Goal: Task Accomplishment & Management: Manage account settings

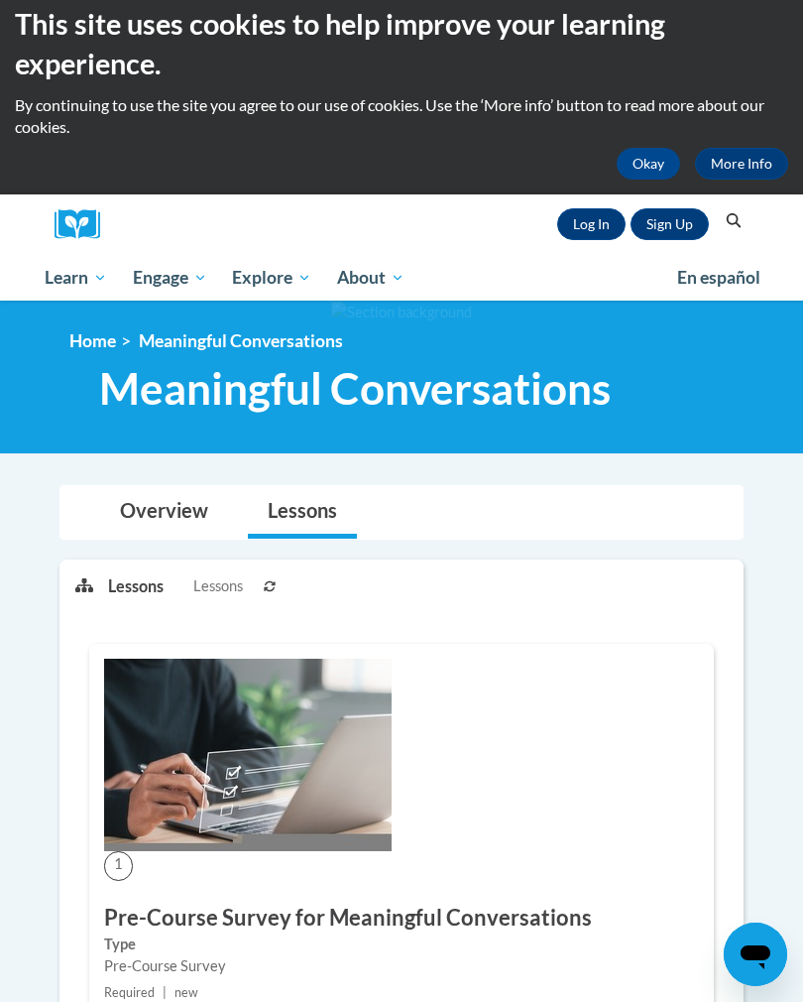
scroll to position [17, 0]
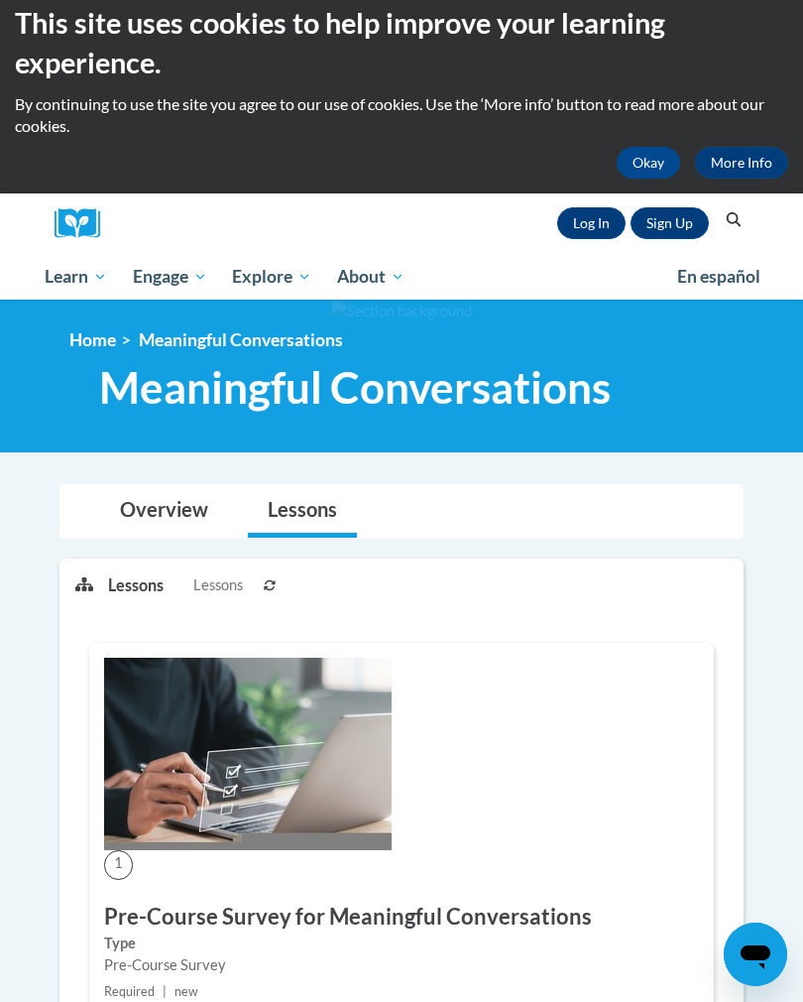
click at [651, 170] on button "Okay" at bounding box center [648, 163] width 63 height 32
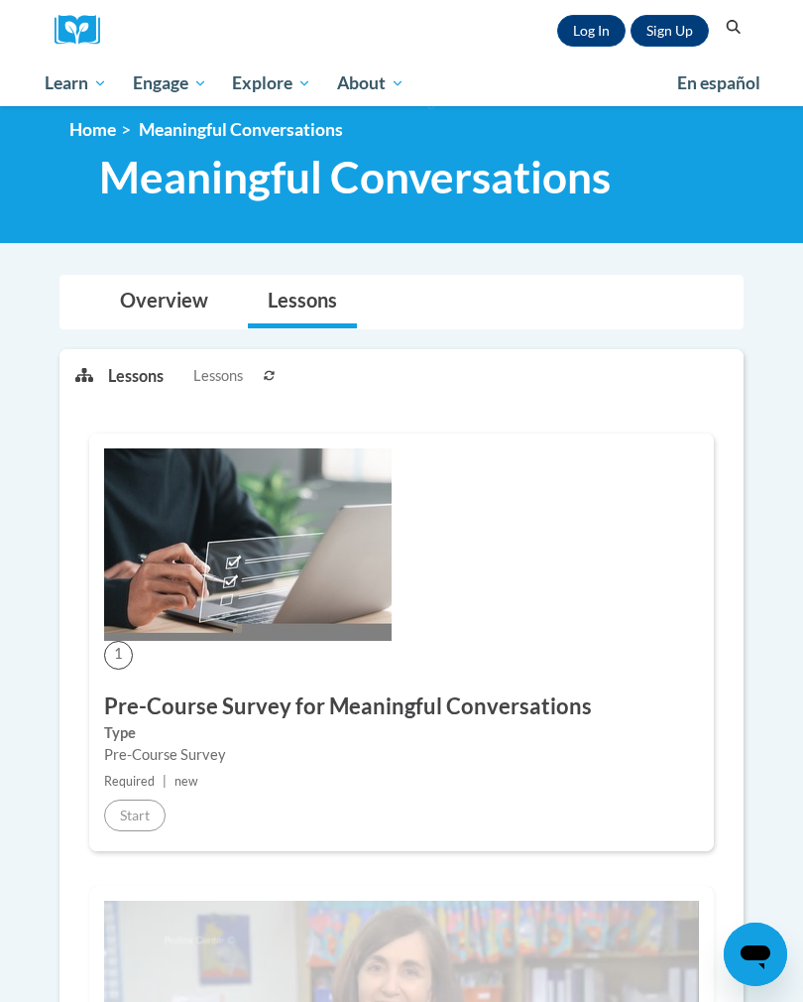
click at [559, 31] on link "Log In" at bounding box center [591, 31] width 68 height 32
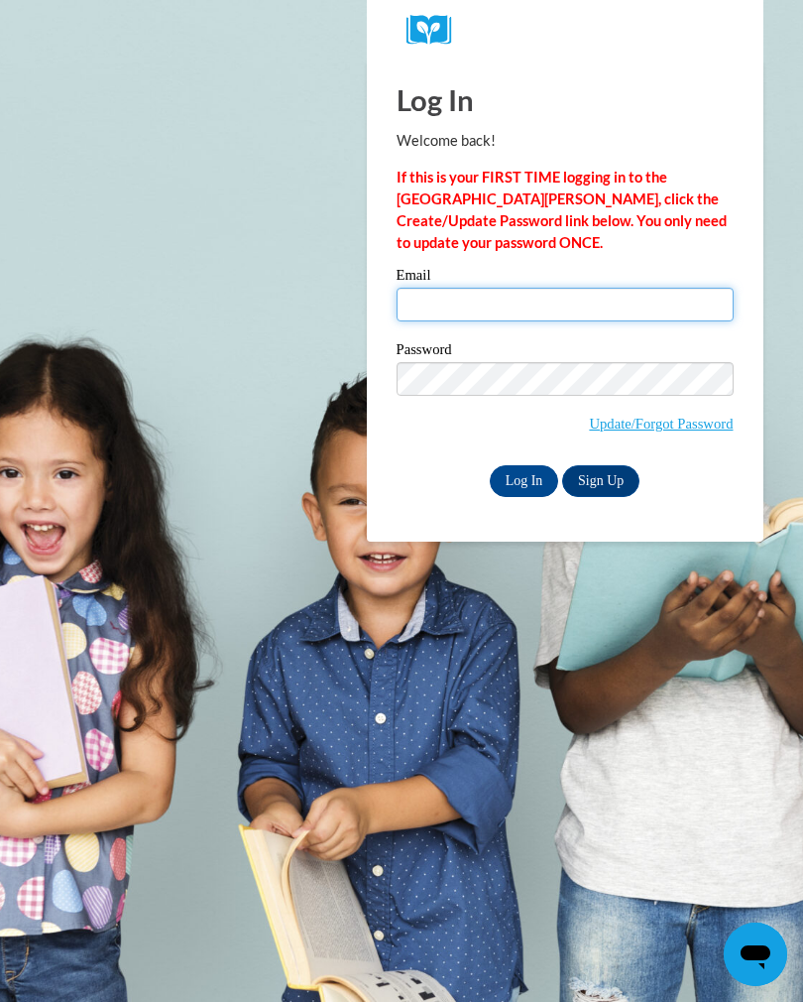
click at [458, 304] on input "Email" at bounding box center [565, 305] width 337 height 34
type input "[EMAIL_ADDRESS][DOMAIN_NAME]"
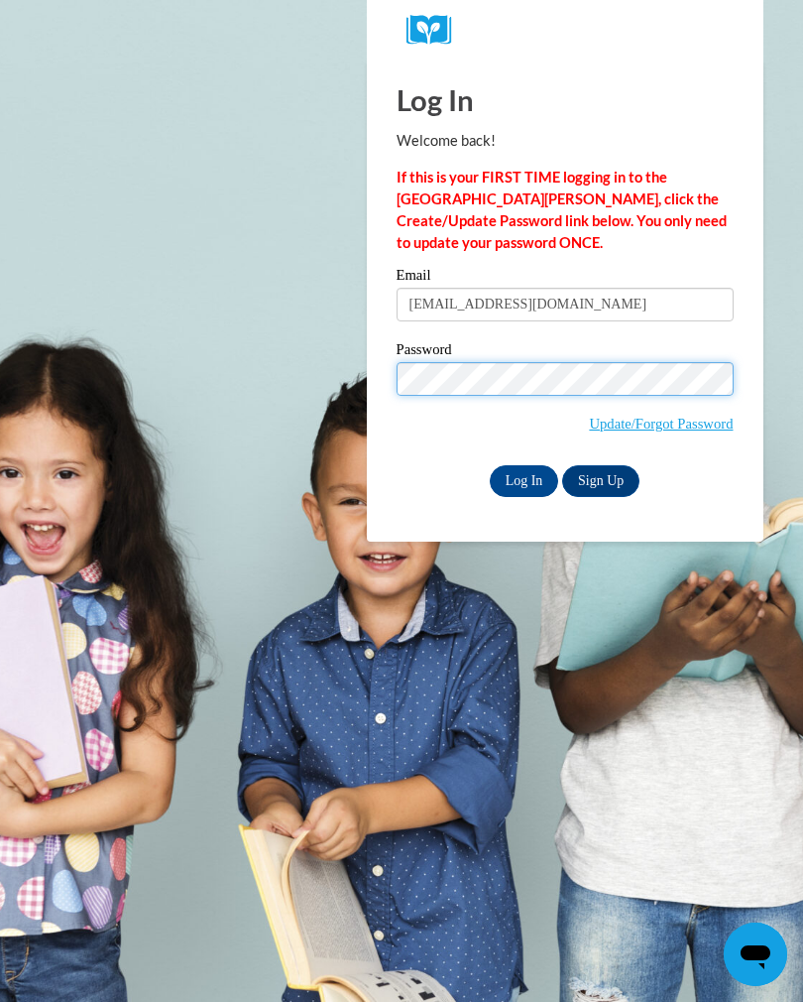
click at [524, 479] on input "Log In" at bounding box center [524, 481] width 69 height 32
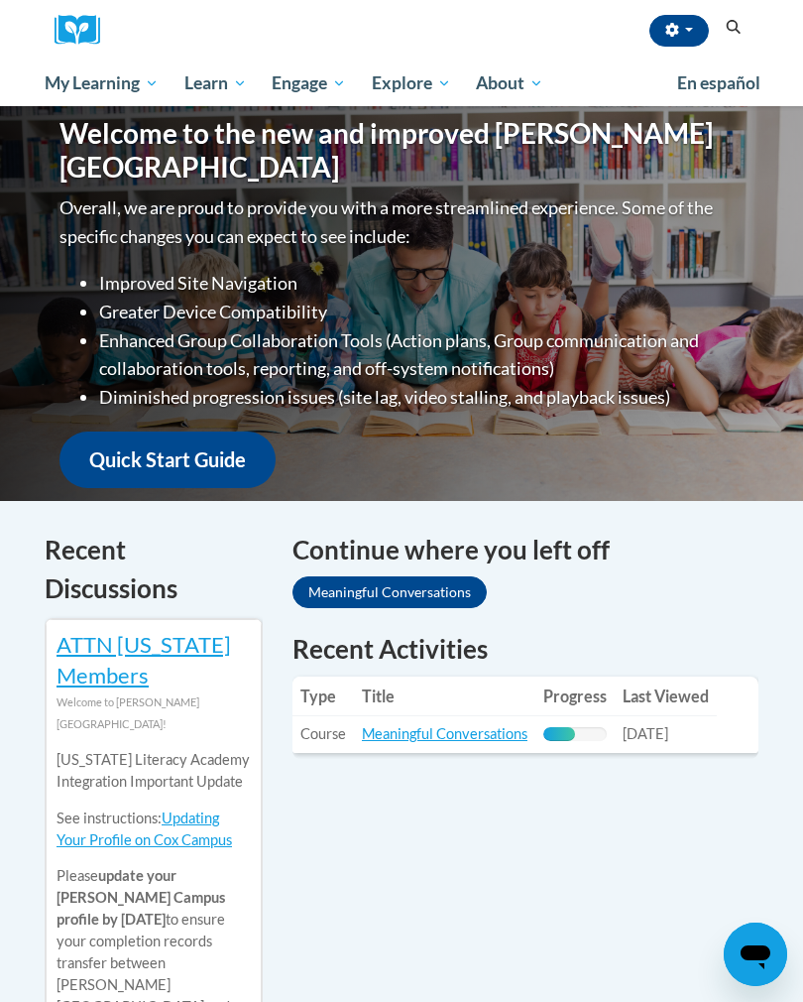
scroll to position [242, 0]
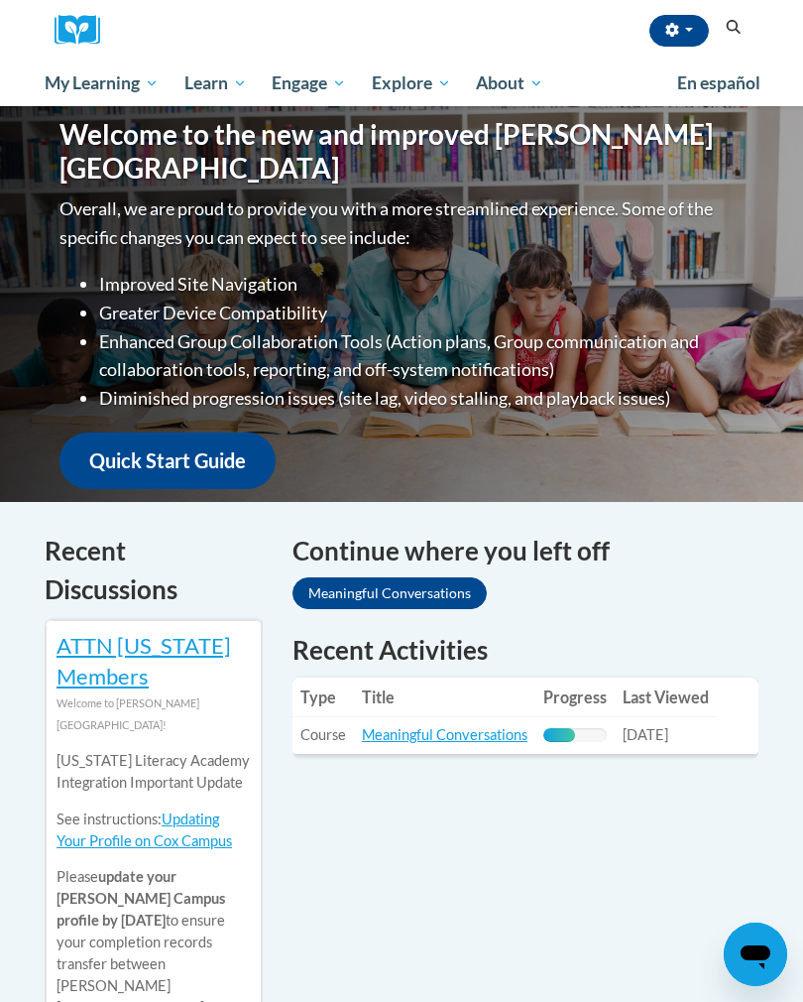
click at [463, 734] on link "Meaningful Conversations" at bounding box center [445, 734] width 166 height 17
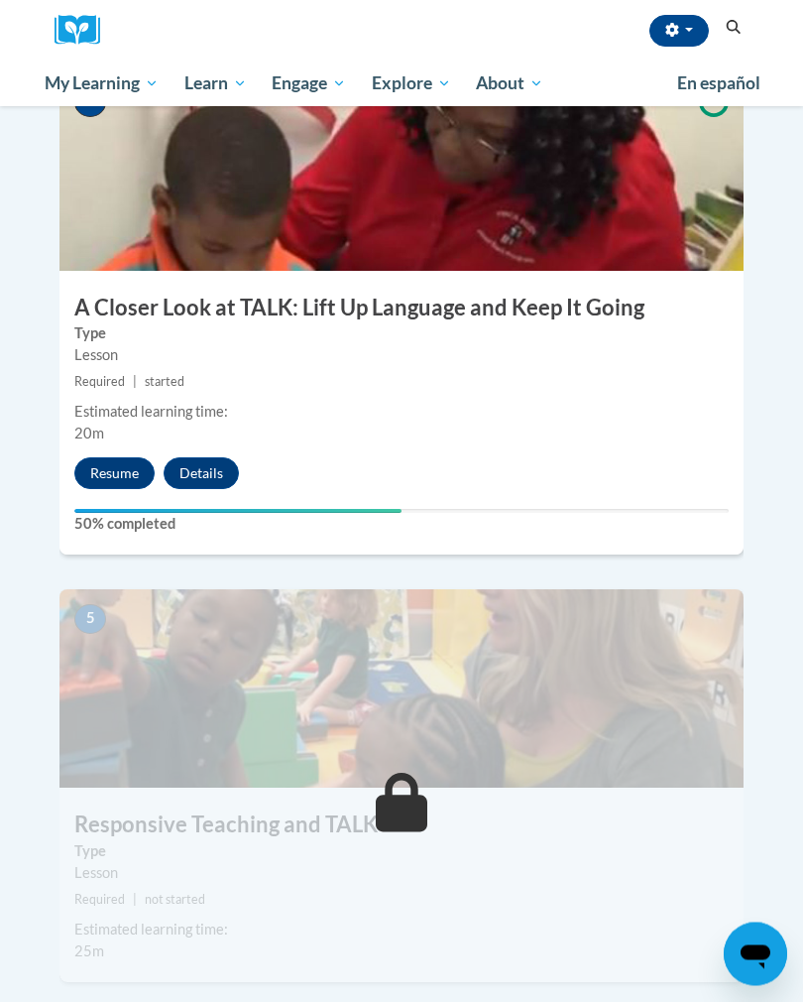
scroll to position [2049, 0]
click at [109, 457] on button "Resume" at bounding box center [114, 473] width 80 height 32
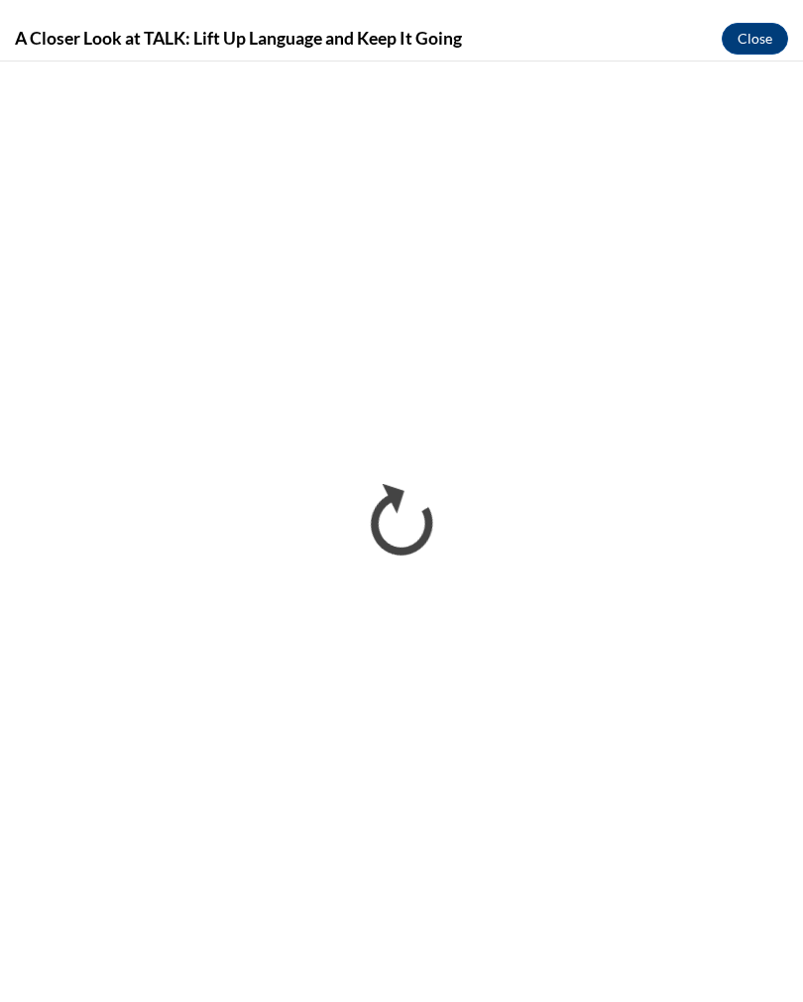
scroll to position [2081, 0]
